Goal: Task Accomplishment & Management: Manage account settings

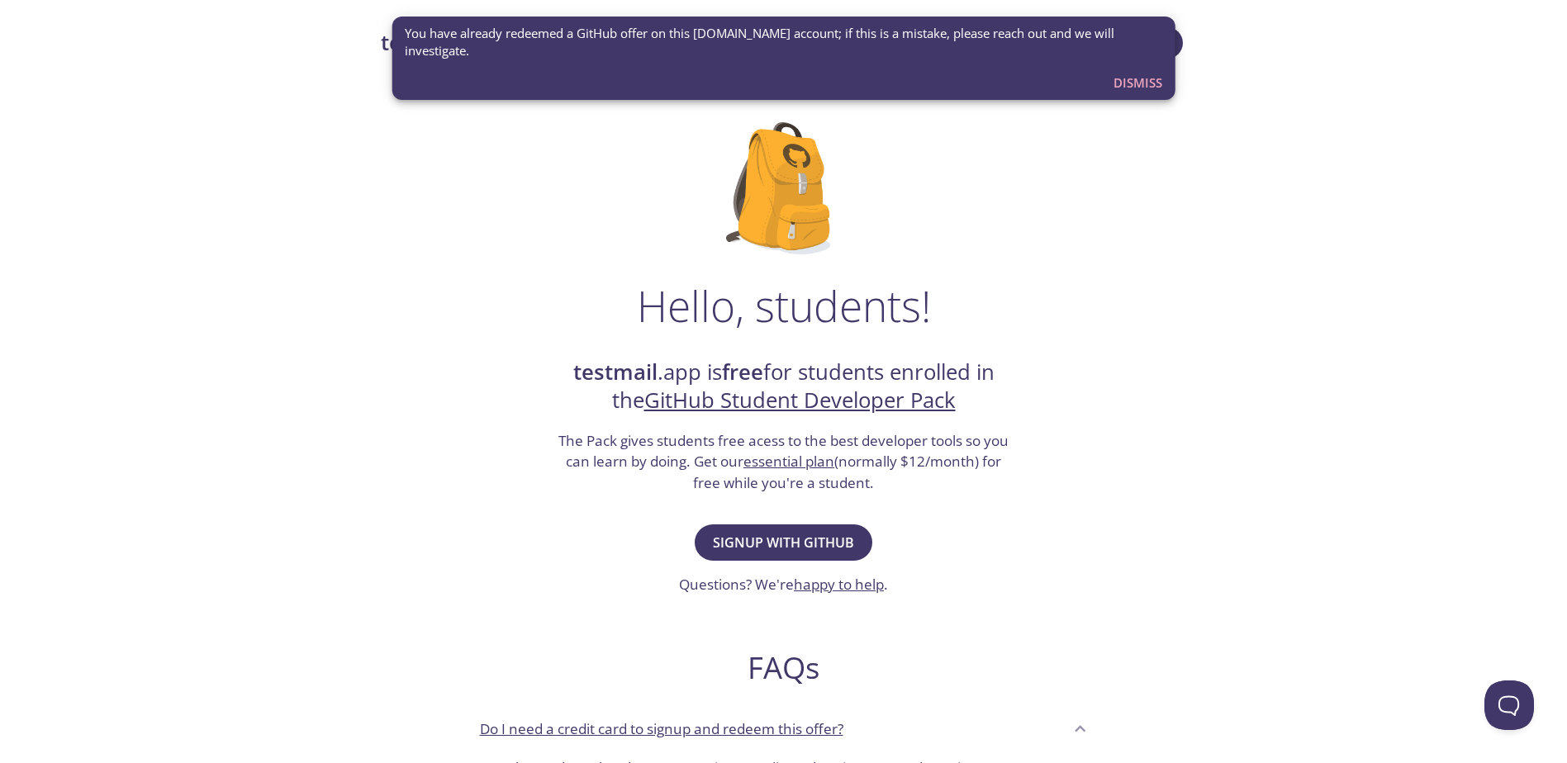
click at [1140, 73] on span "Dismiss" at bounding box center [1137, 82] width 49 height 21
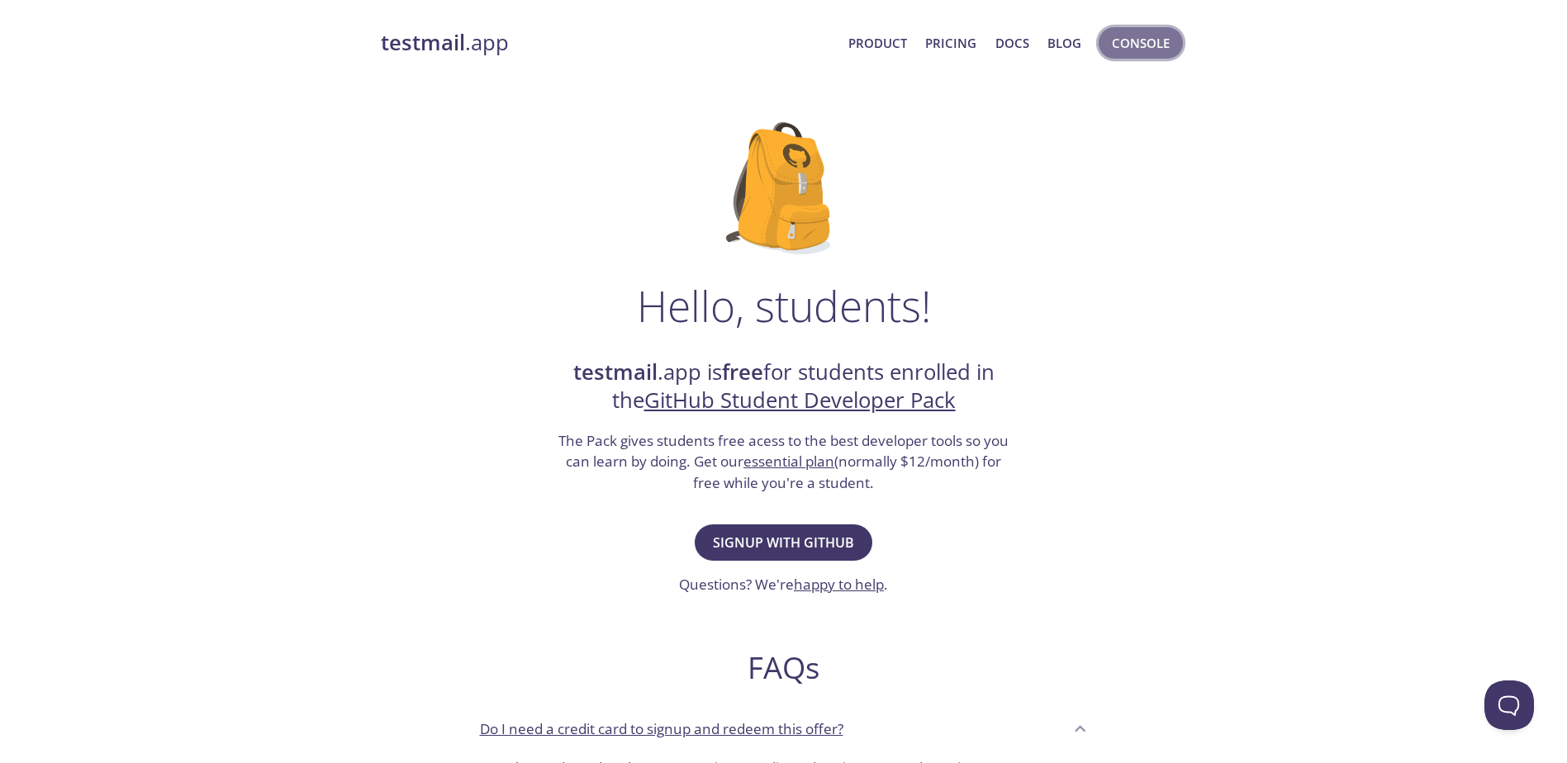
click at [1150, 46] on span "Console" at bounding box center [1141, 42] width 58 height 21
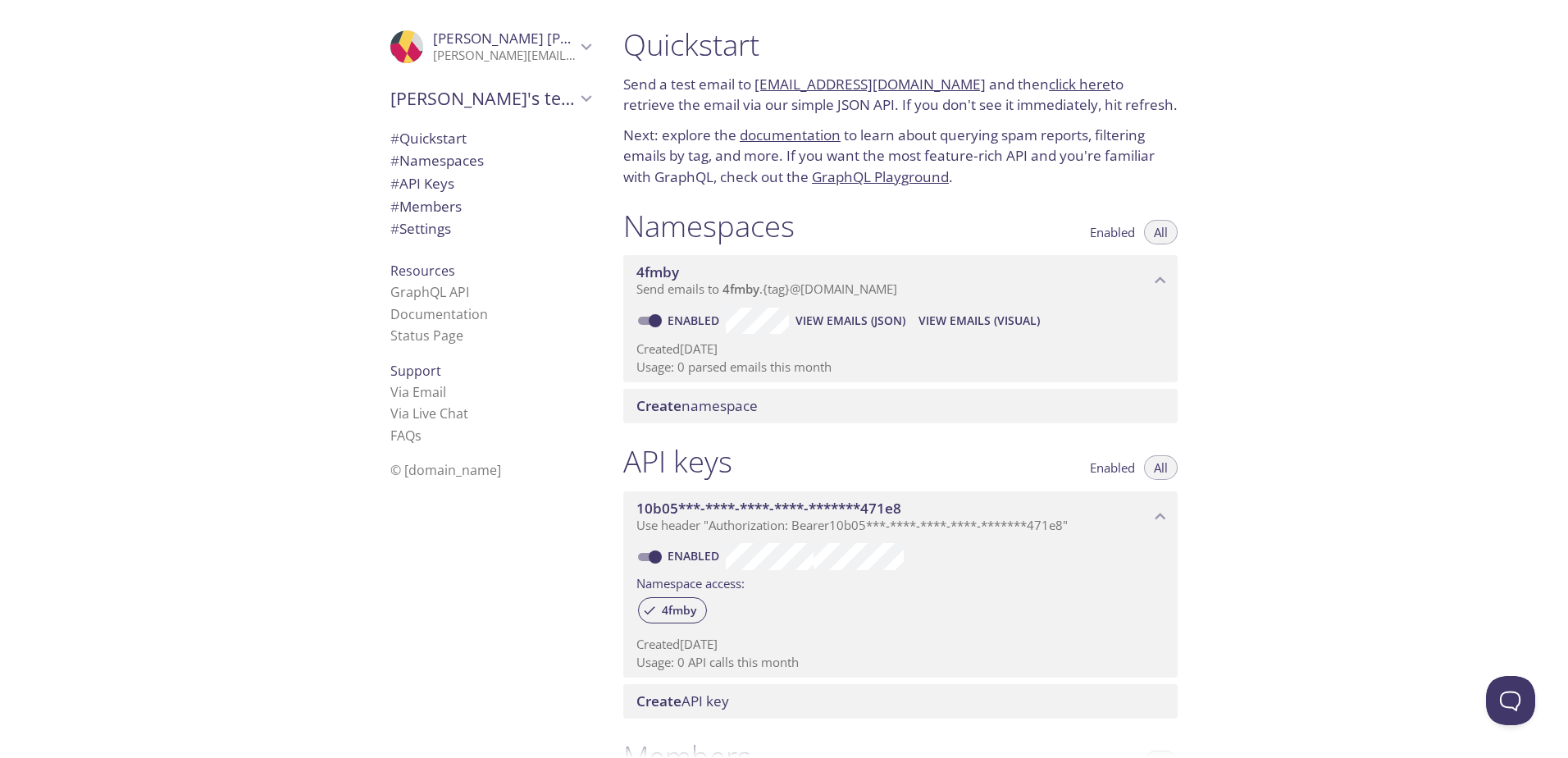
scroll to position [408, 0]
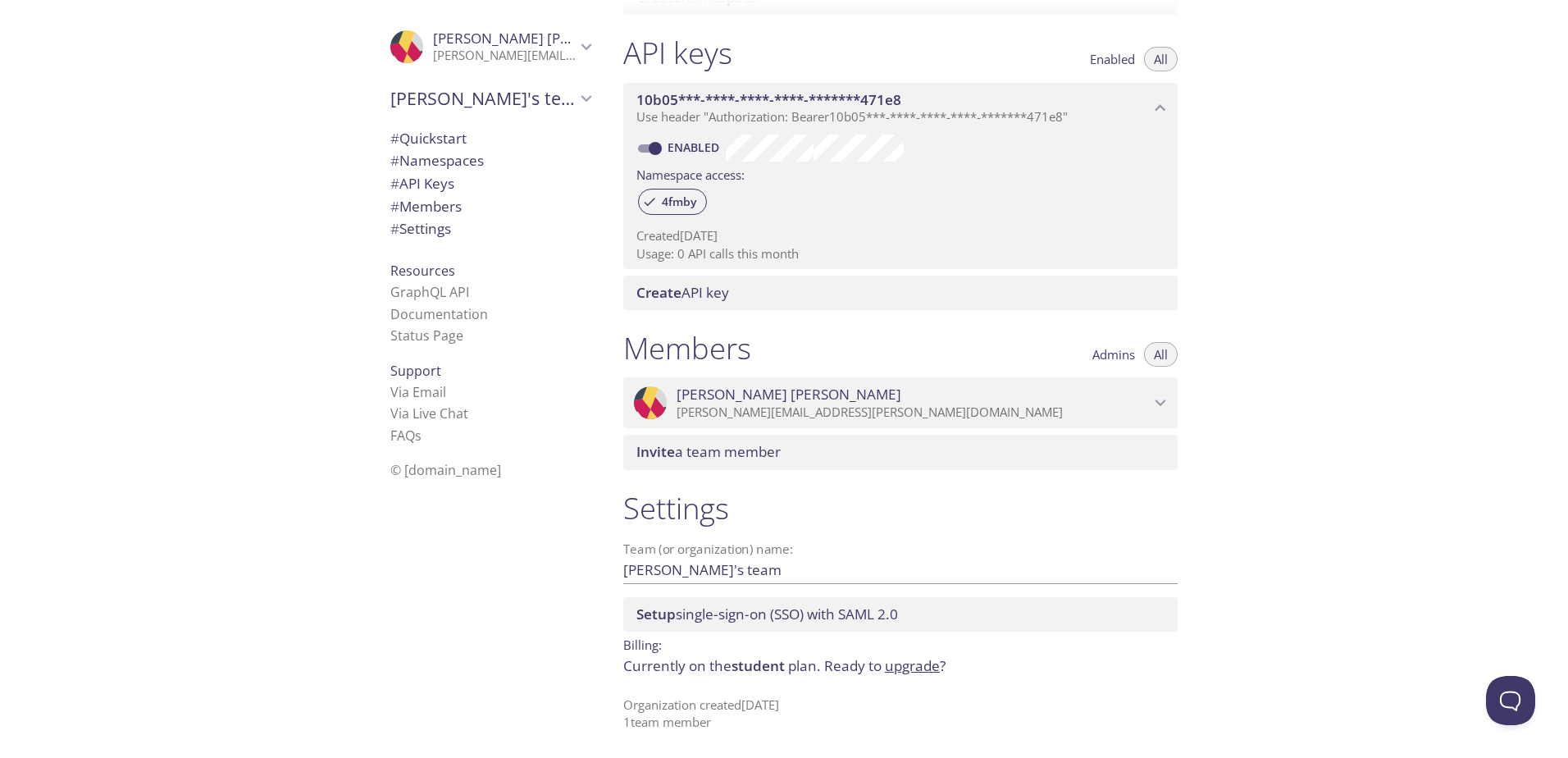
click at [438, 183] on span "# API Keys" at bounding box center [422, 183] width 64 height 19
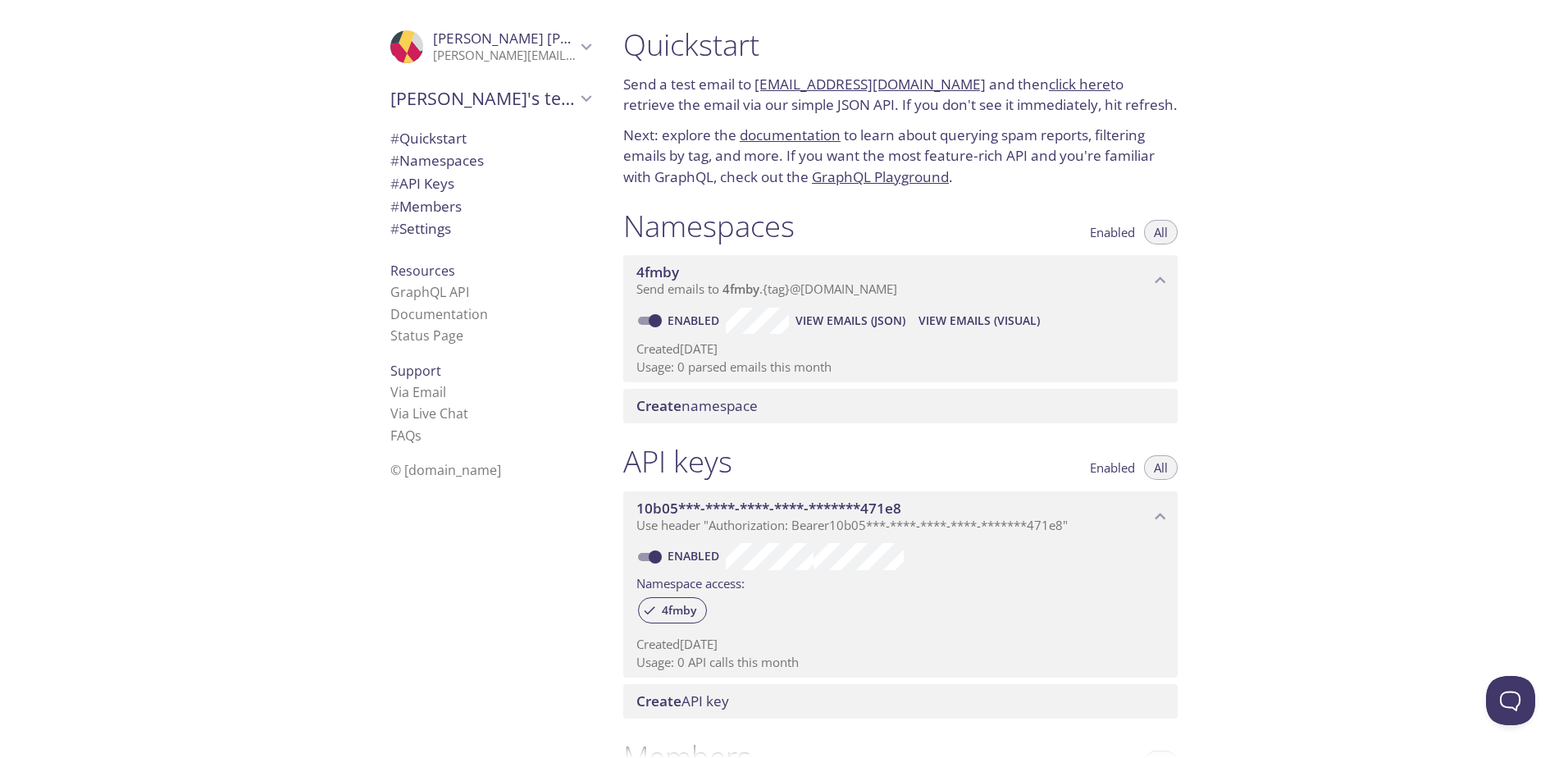
click at [412, 151] on span "# Namespaces" at bounding box center [437, 160] width 93 height 19
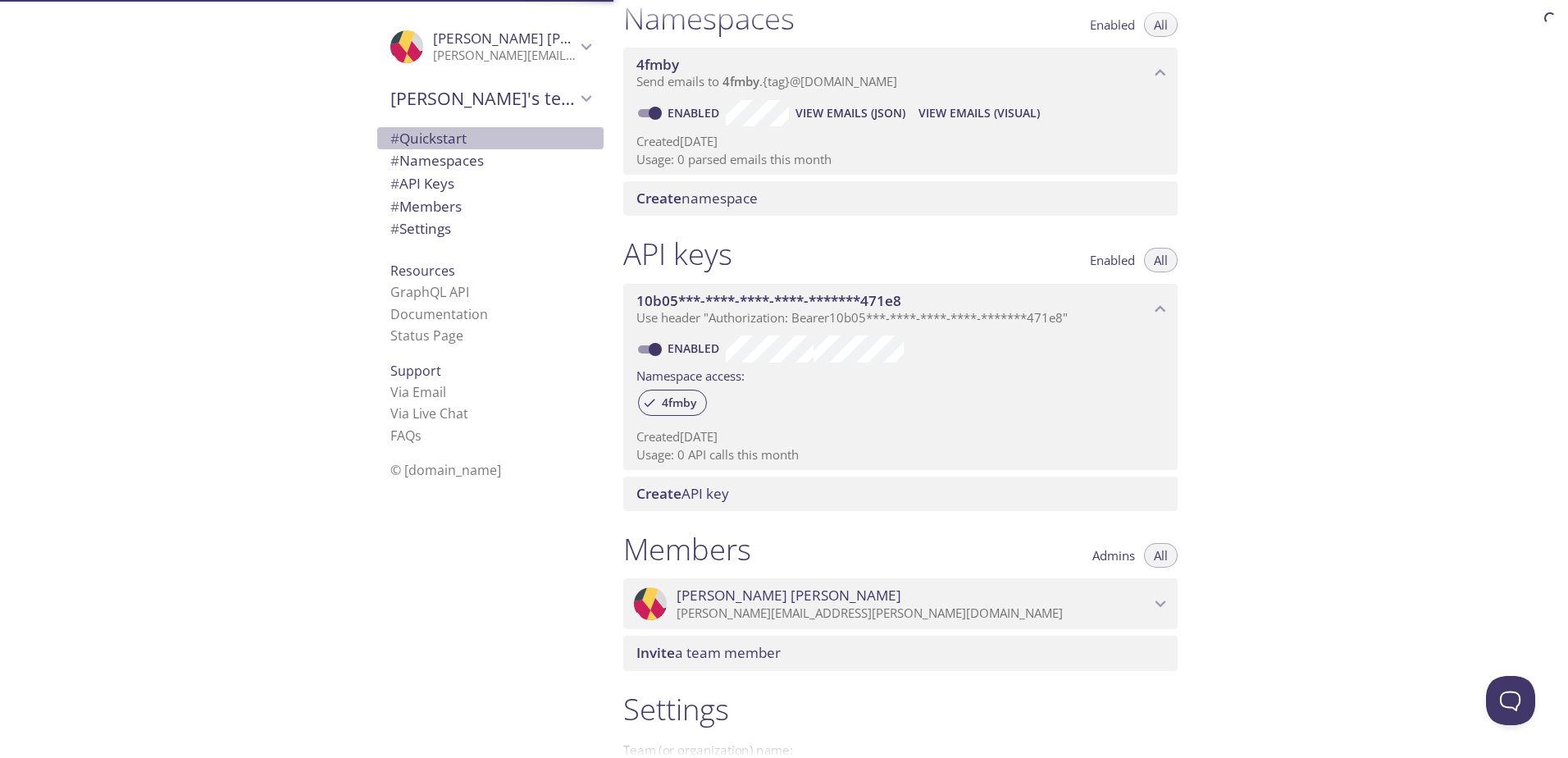
click at [412, 136] on span "# Quickstart" at bounding box center [428, 138] width 76 height 19
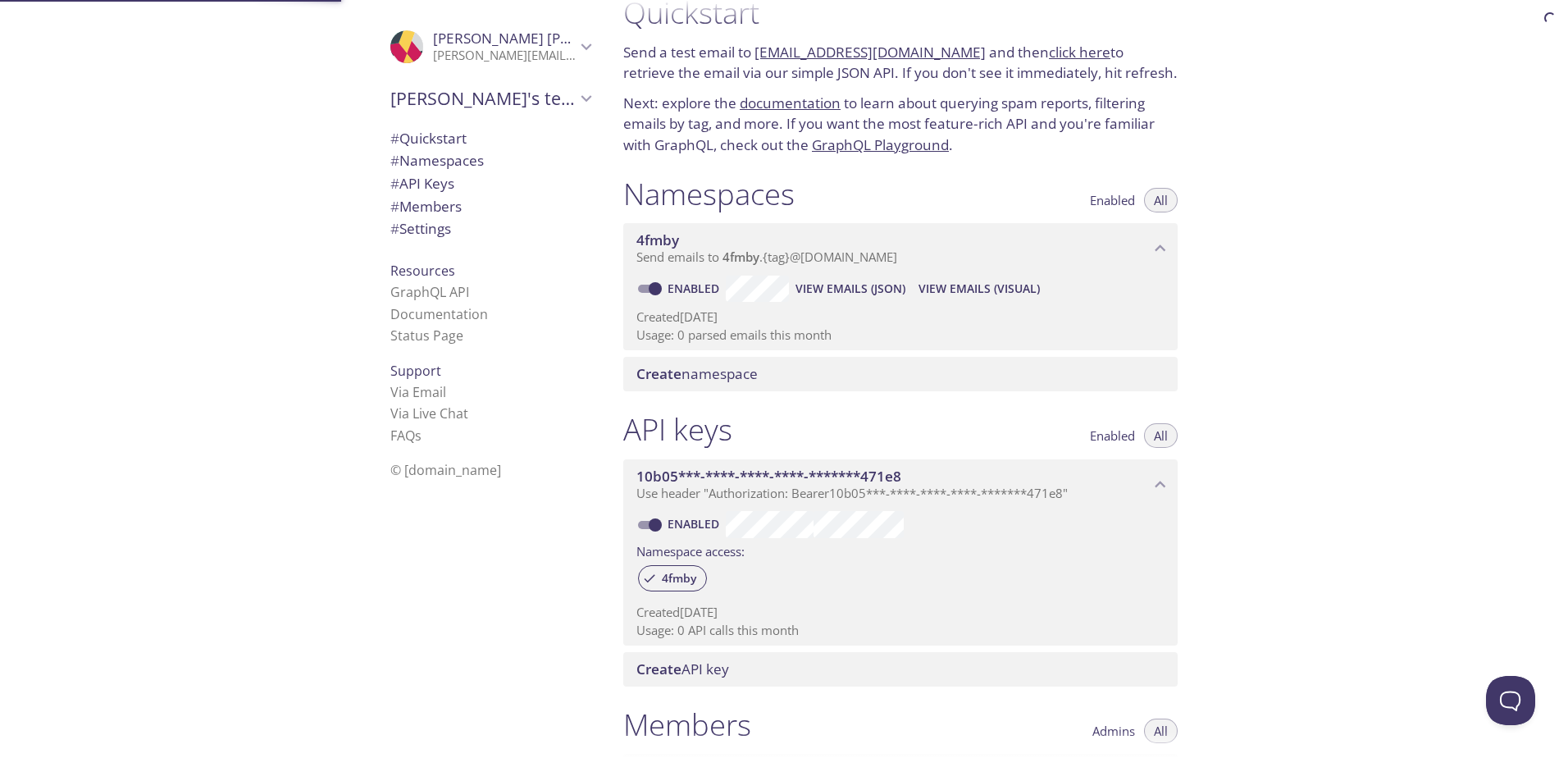
scroll to position [26, 0]
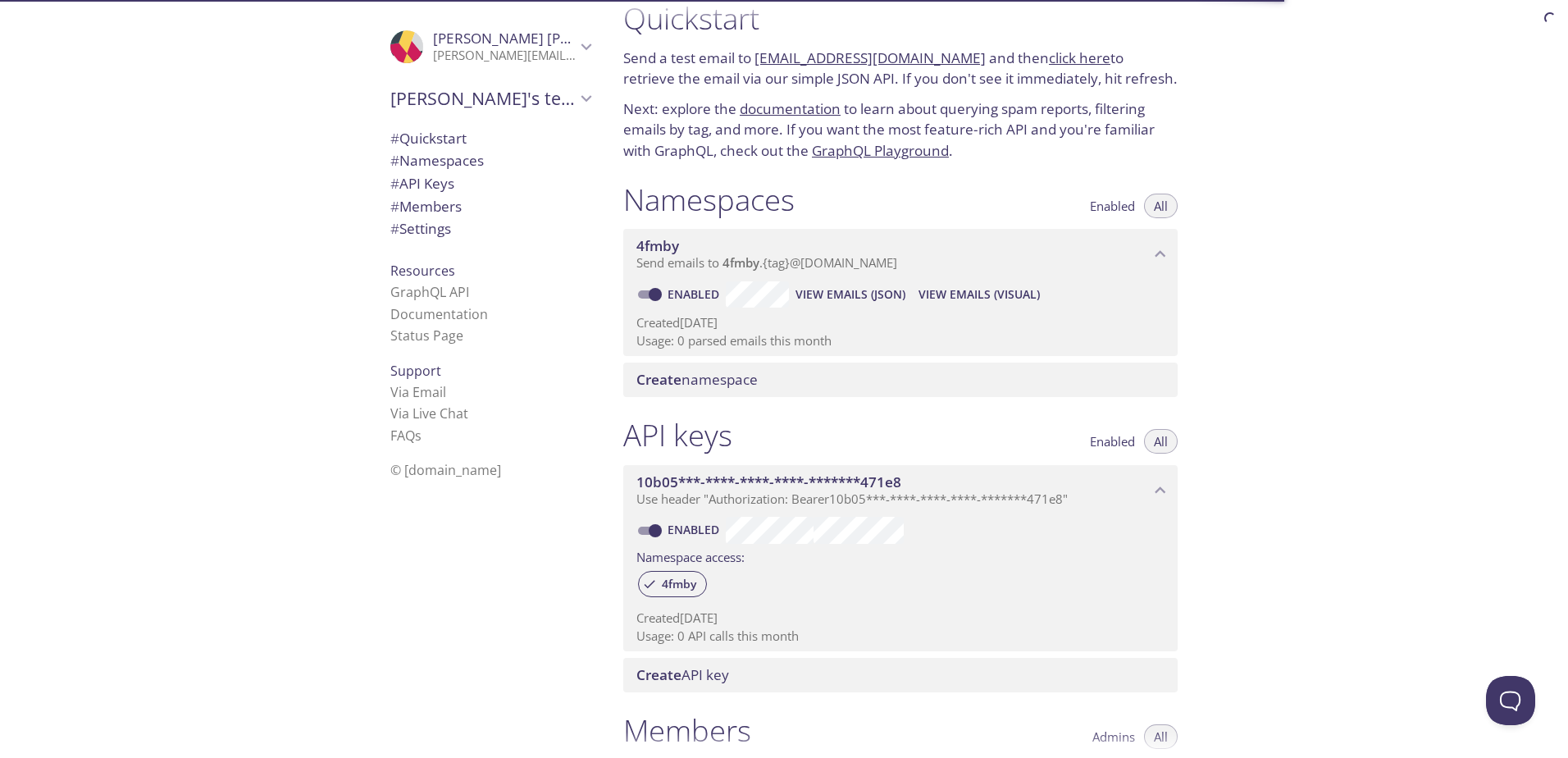
click at [778, 106] on link "documentation" at bounding box center [790, 108] width 101 height 19
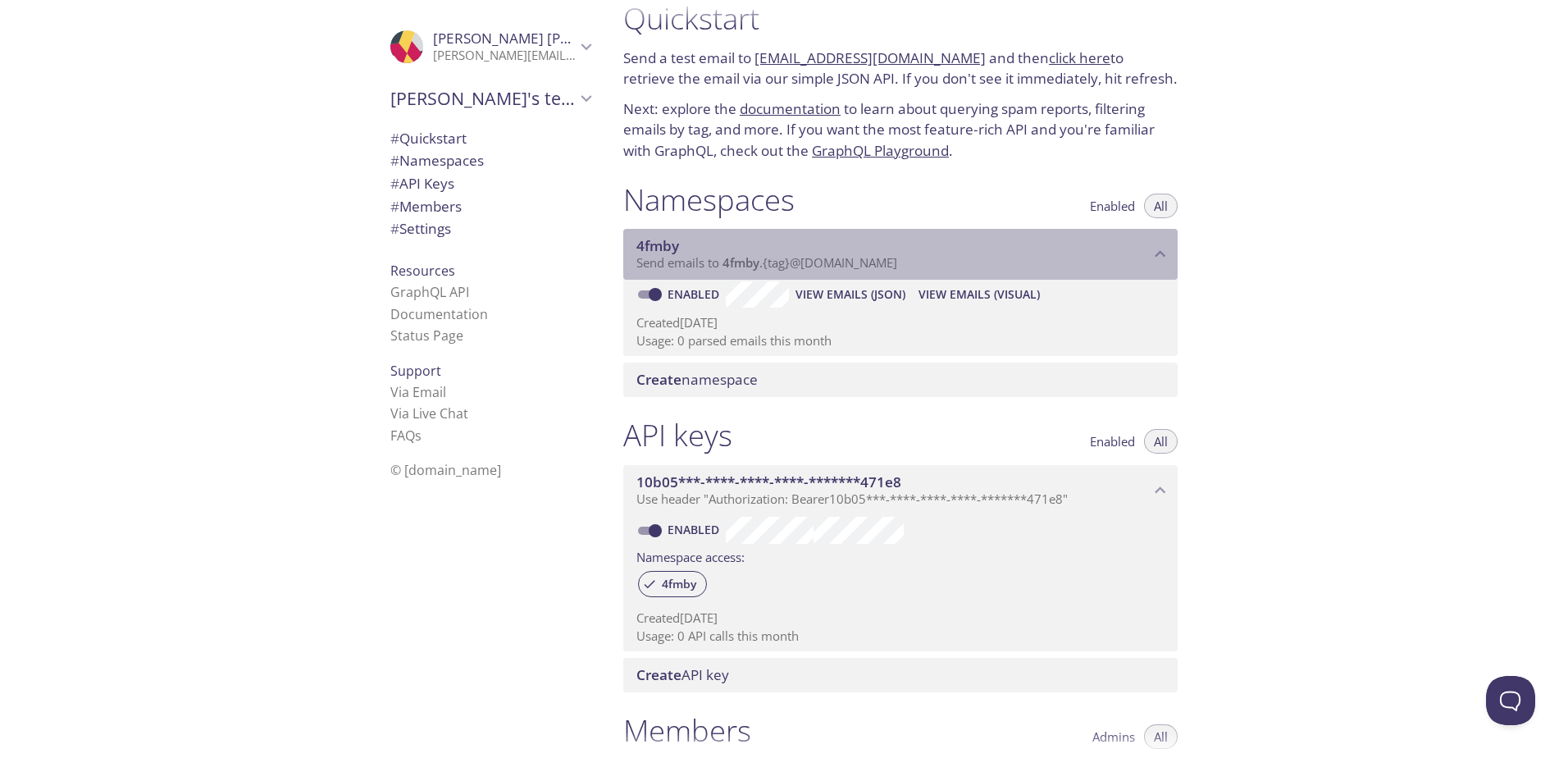
click at [725, 264] on span "4fmby" at bounding box center [741, 262] width 37 height 17
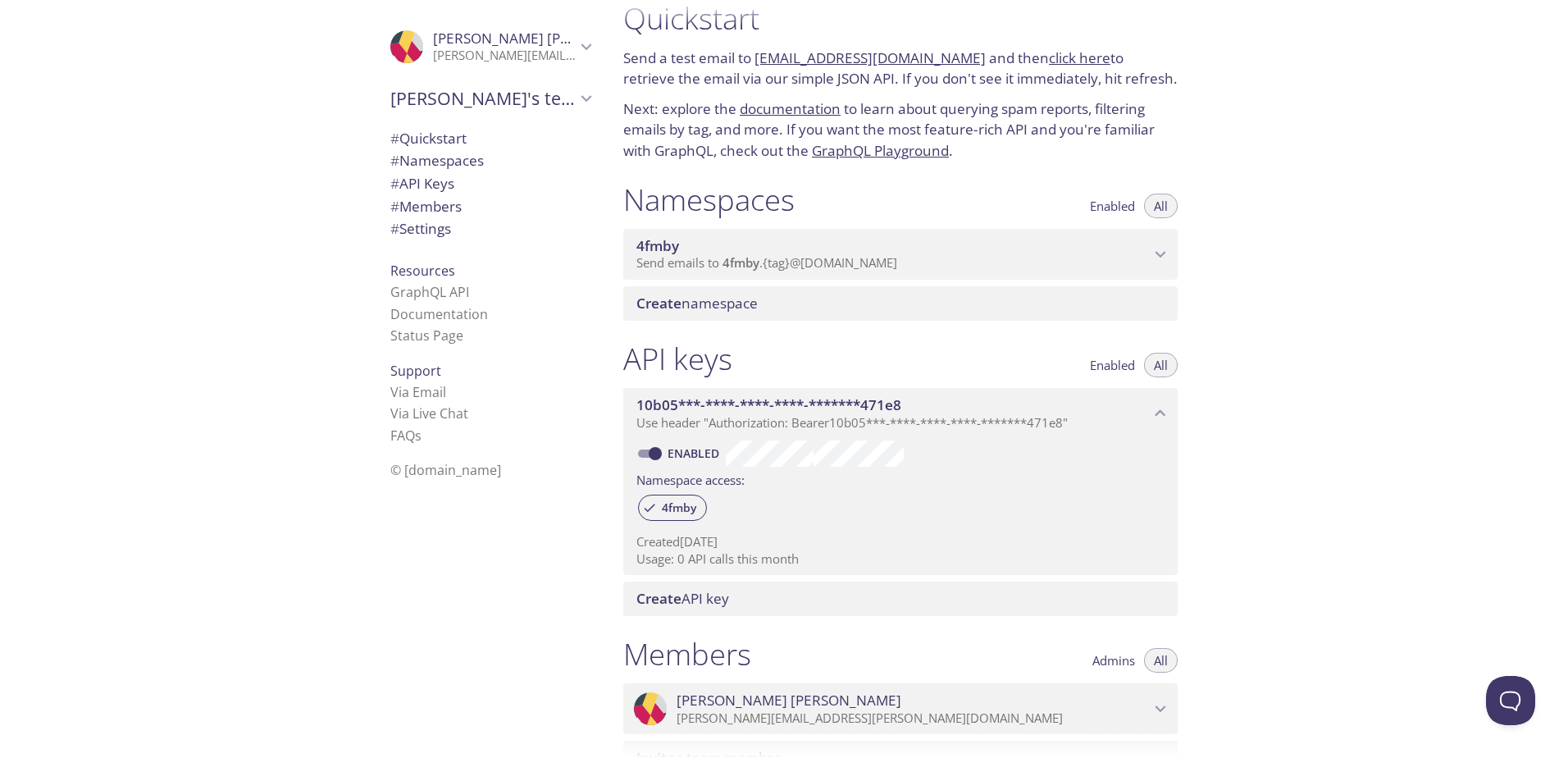
click at [705, 253] on span "4fmby" at bounding box center [893, 246] width 513 height 18
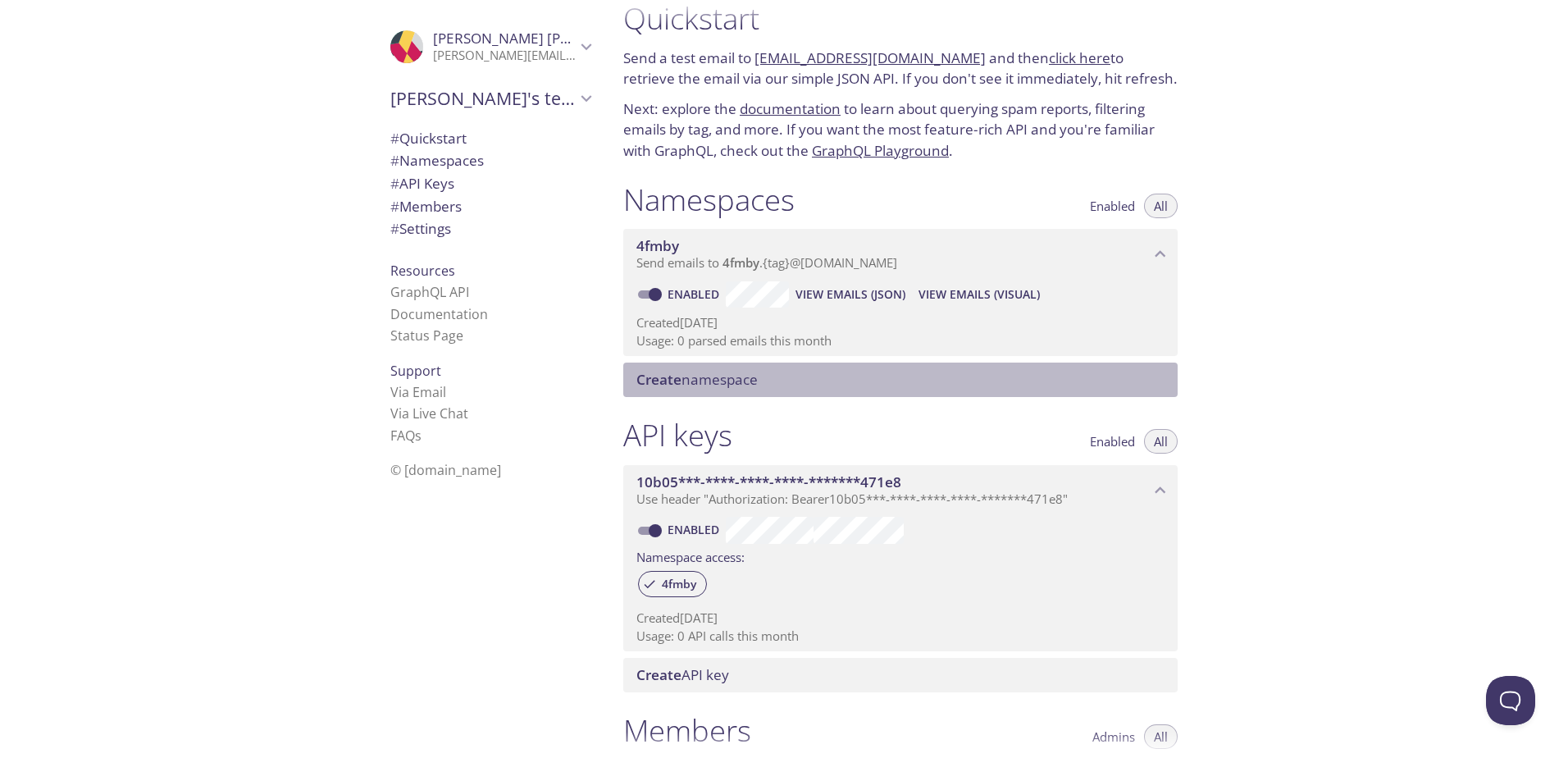
click at [647, 376] on span "Create" at bounding box center [658, 379] width 45 height 19
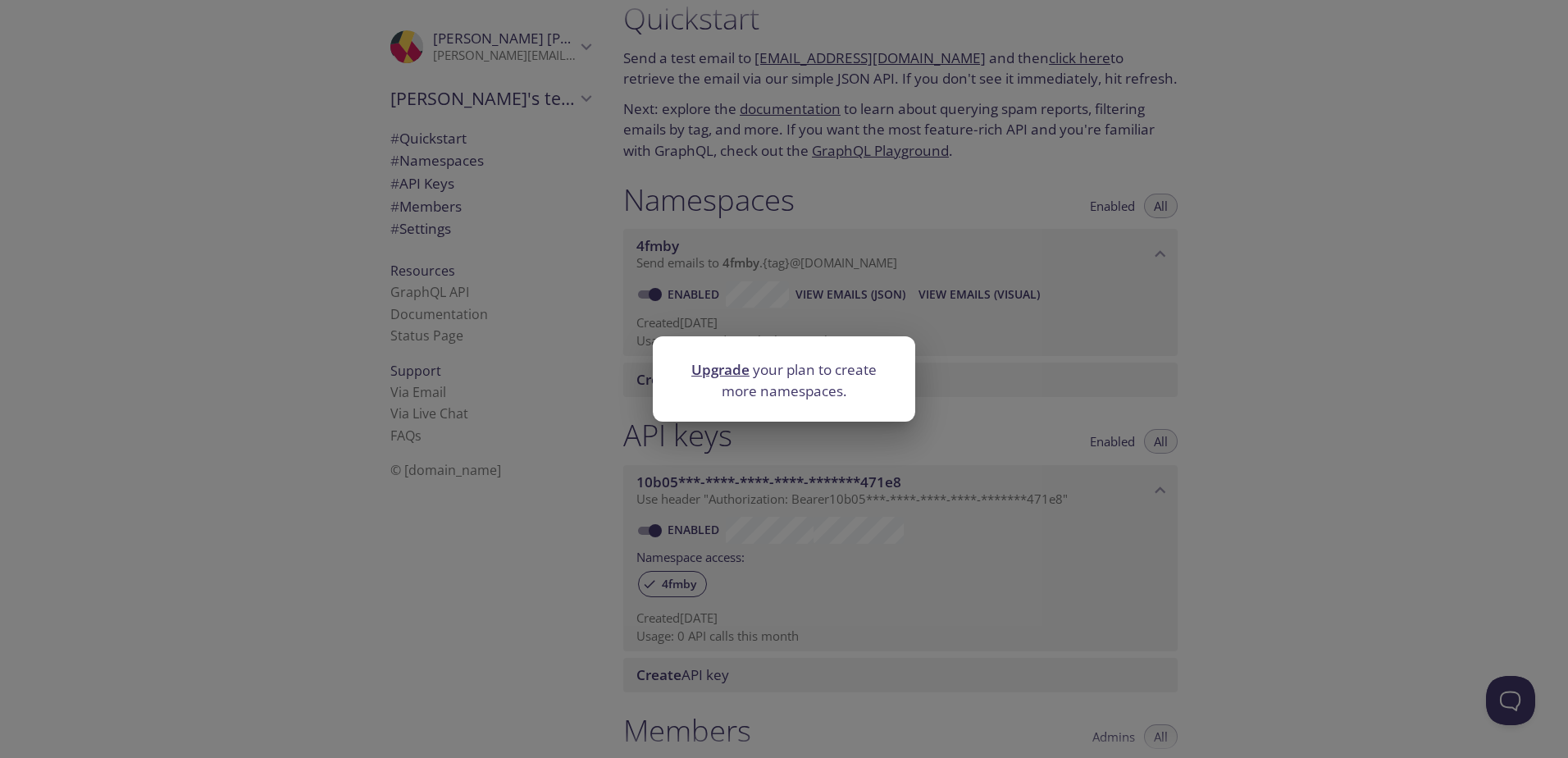
click at [1030, 332] on div "Upgrade your plan to create more namespaces." at bounding box center [784, 379] width 1568 height 758
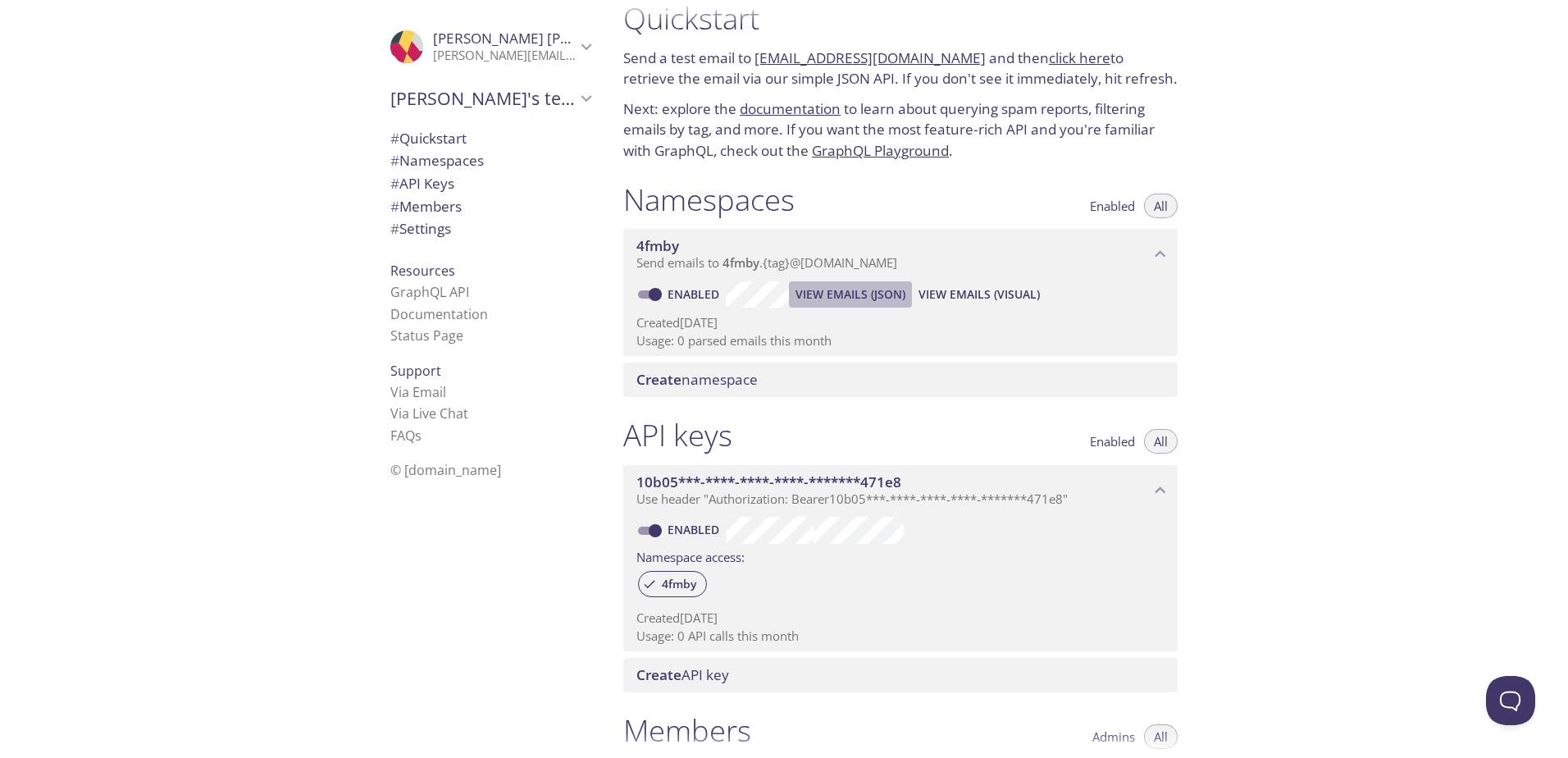
click at [862, 298] on span "View Emails (JSON)" at bounding box center [850, 295] width 110 height 20
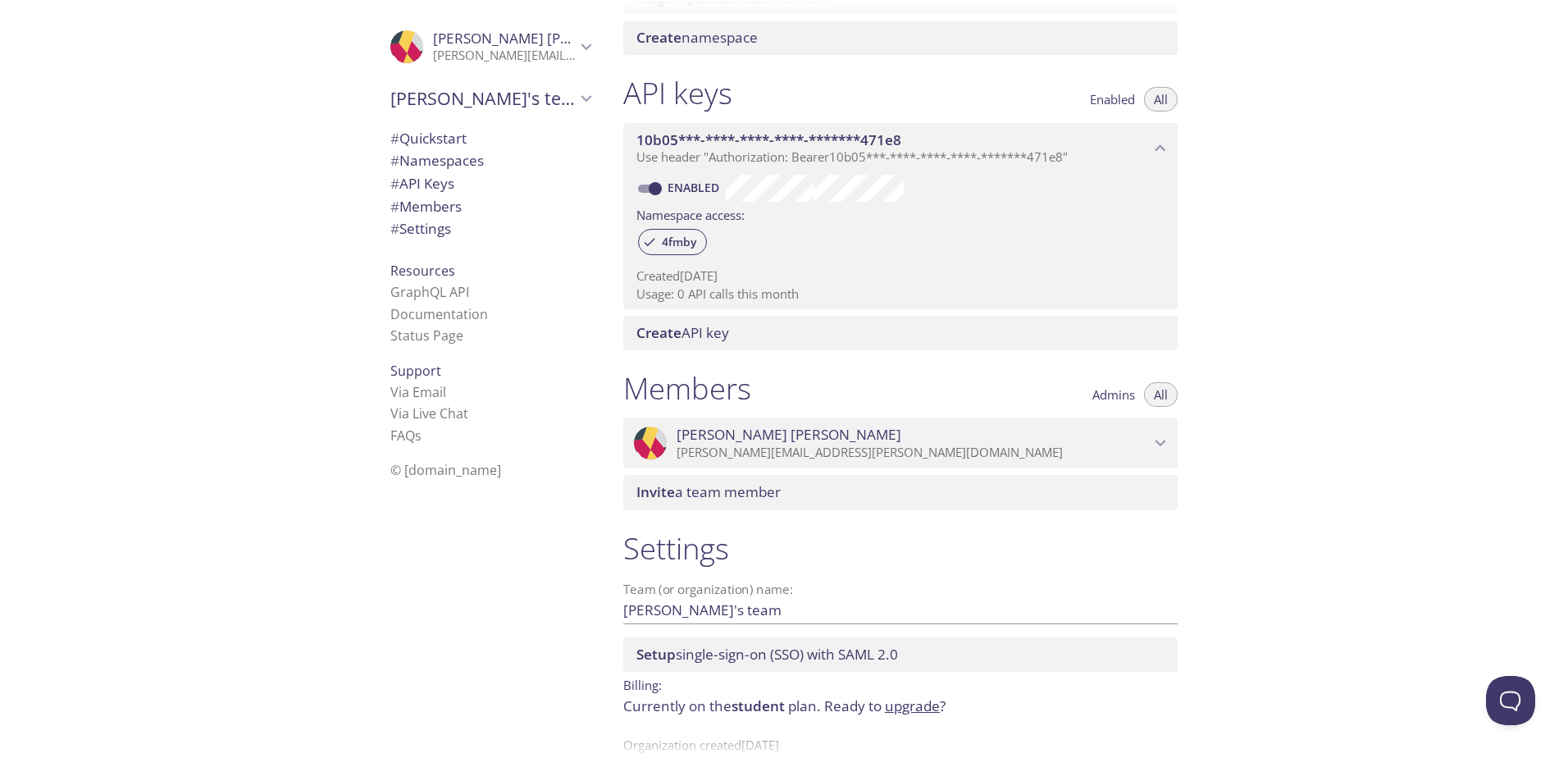
scroll to position [408, 0]
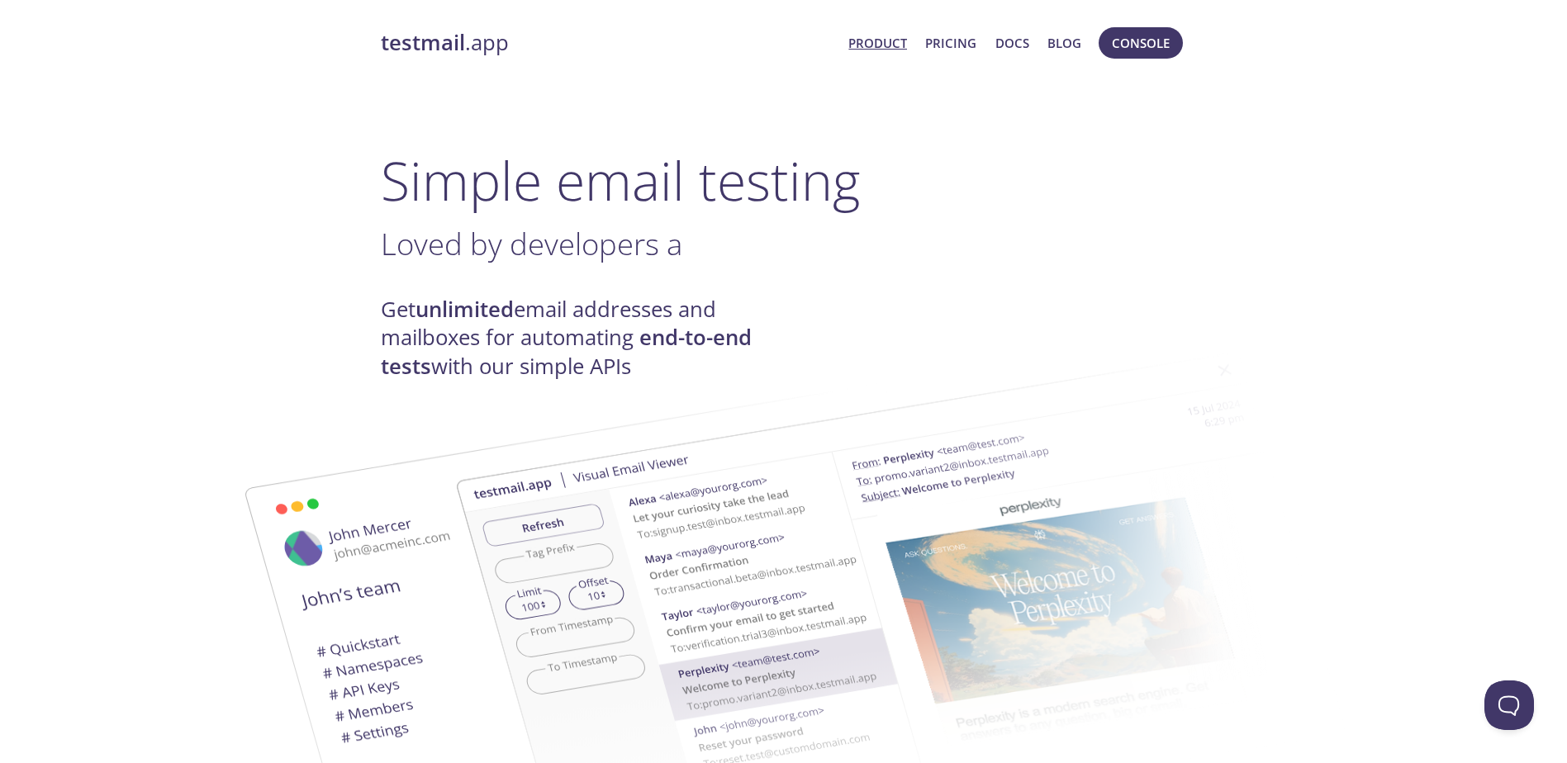
click at [788, 42] on link "testmail .app" at bounding box center [608, 43] width 455 height 28
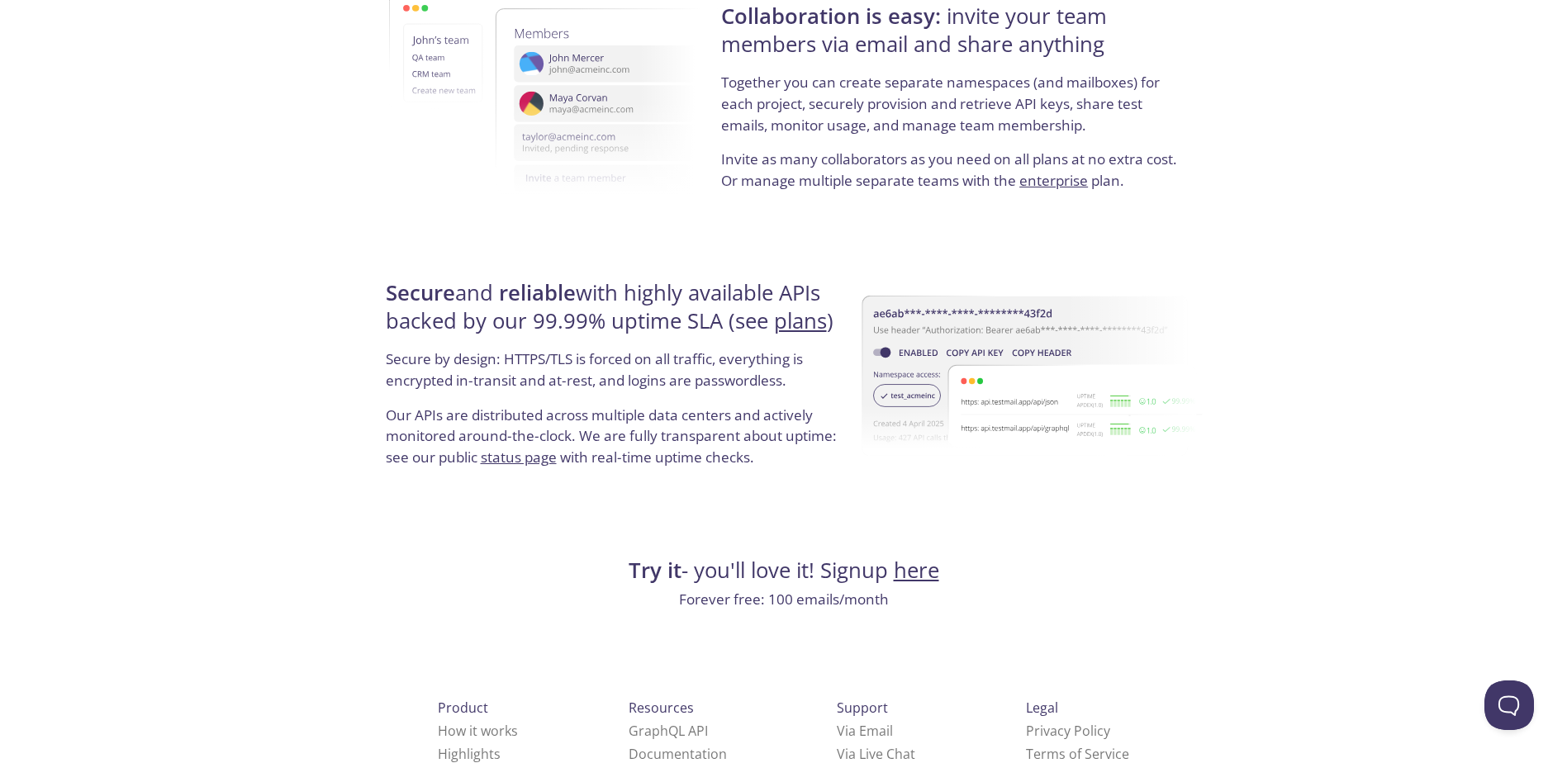
scroll to position [3013, 0]
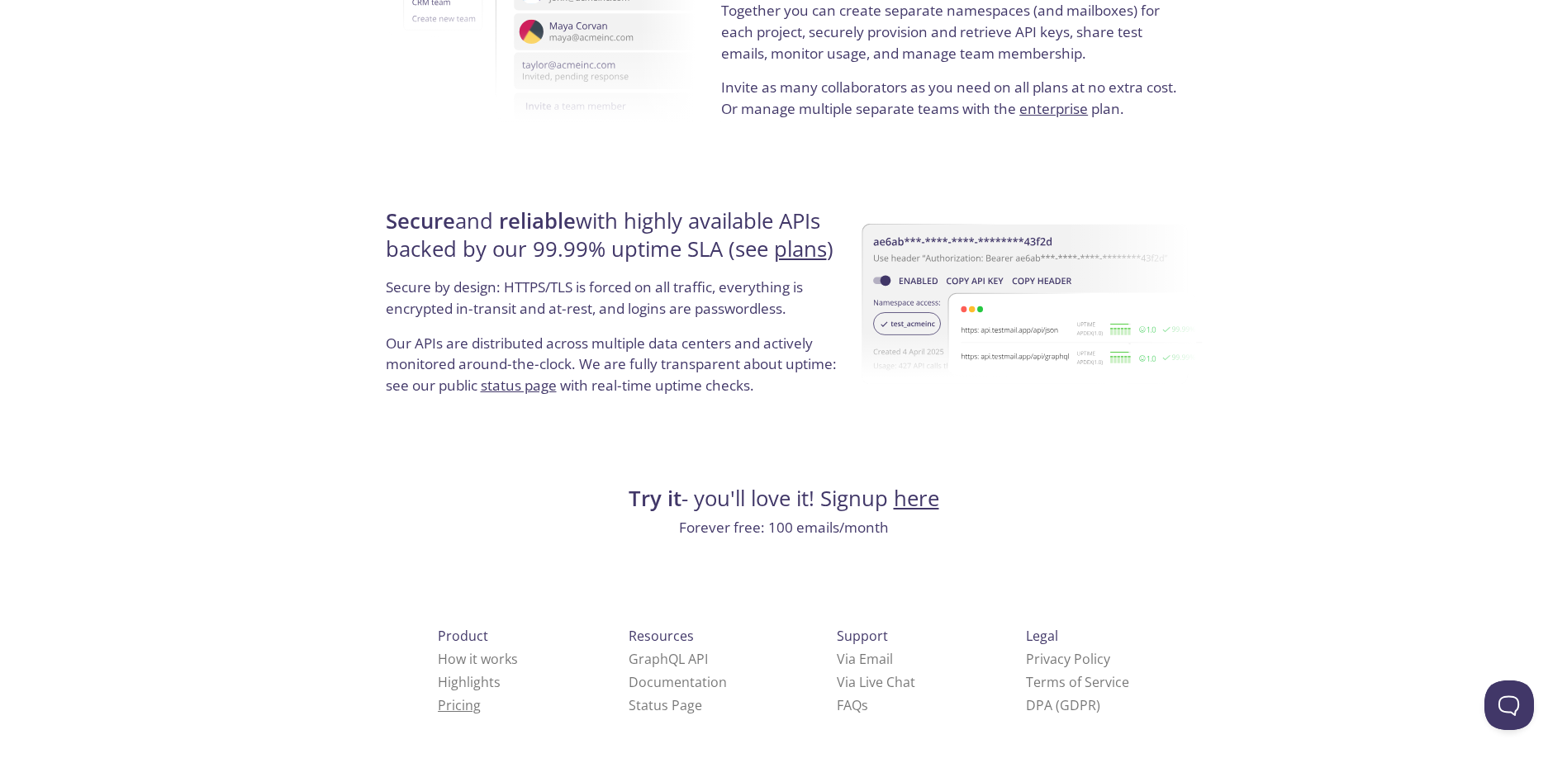
click at [438, 698] on link "Pricing" at bounding box center [459, 705] width 43 height 18
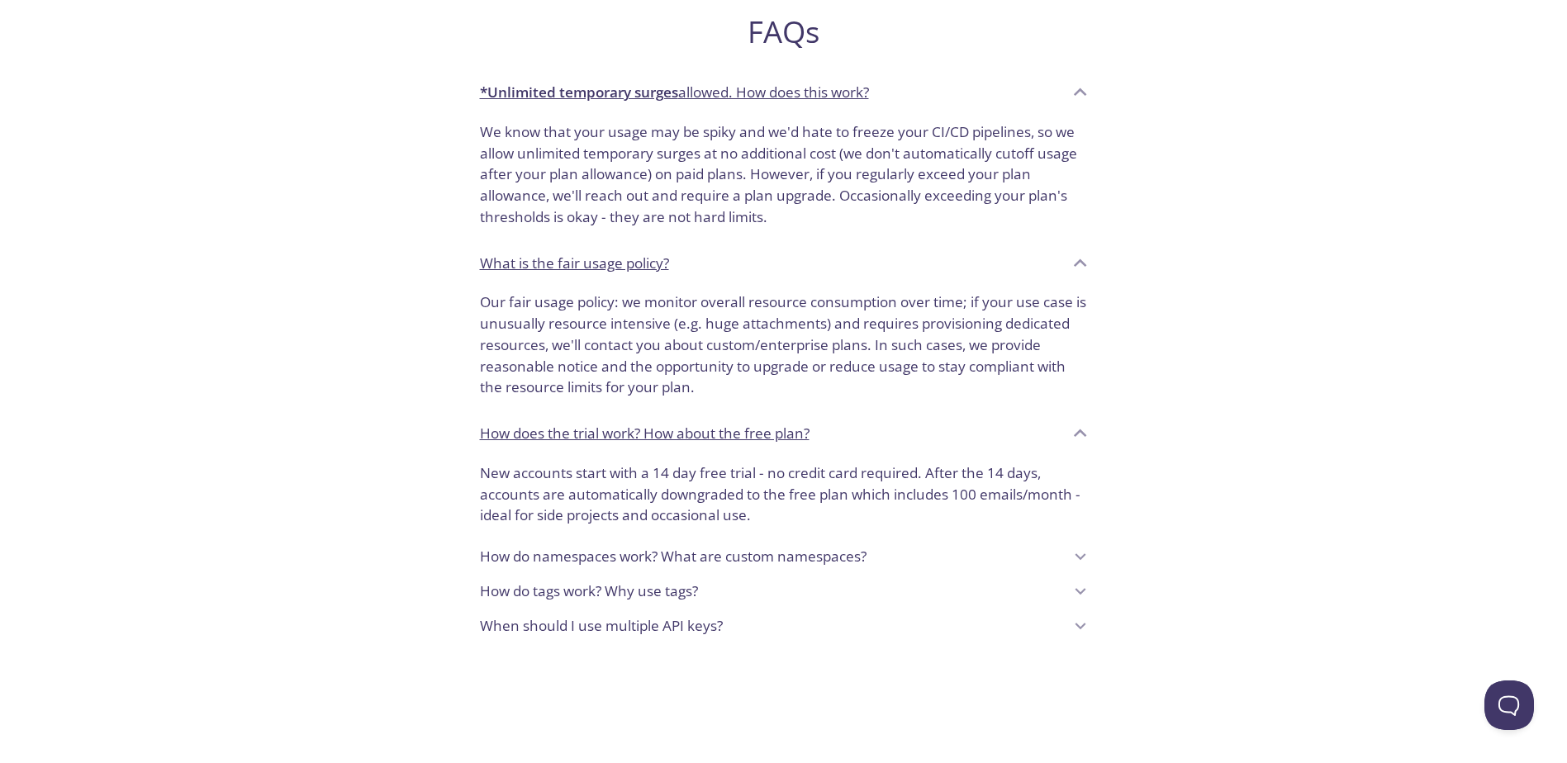
scroll to position [1321, 0]
